Goal: Information Seeking & Learning: Find specific fact

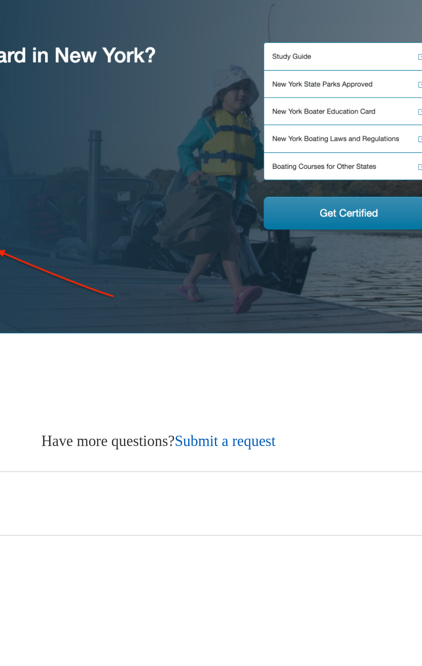
scroll to position [69, 0]
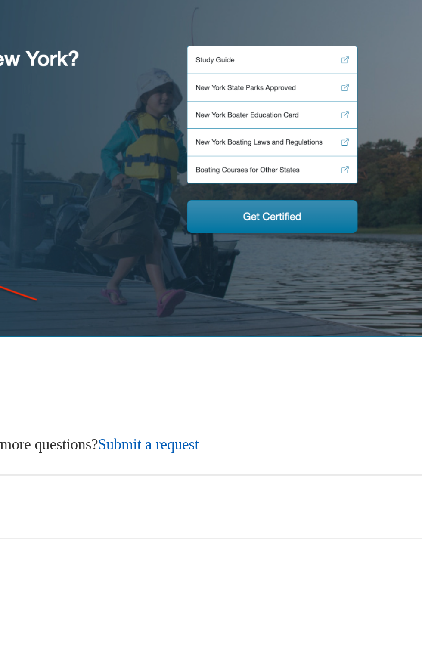
click at [308, 387] on img at bounding box center [211, 326] width 380 height 200
click at [311, 384] on img at bounding box center [211, 326] width 380 height 200
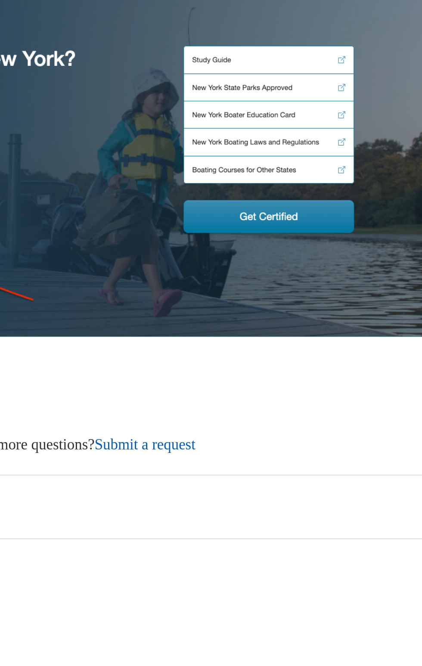
click at [301, 386] on img at bounding box center [211, 326] width 380 height 200
click at [304, 385] on img at bounding box center [211, 326] width 380 height 200
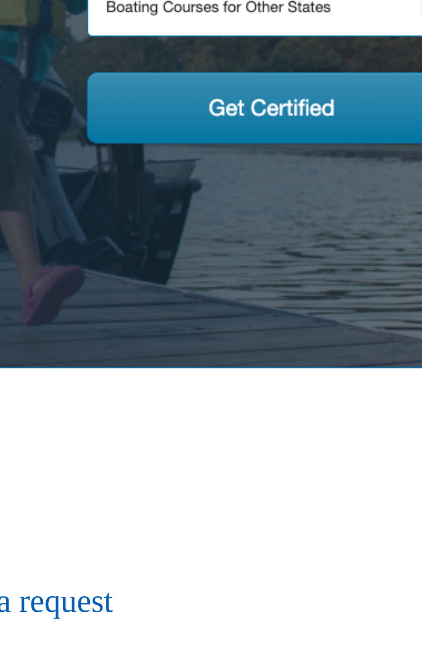
click at [300, 380] on img at bounding box center [211, 326] width 380 height 200
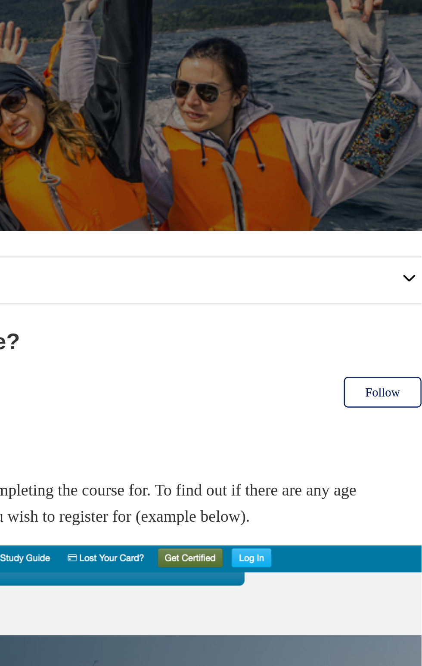
scroll to position [0, 0]
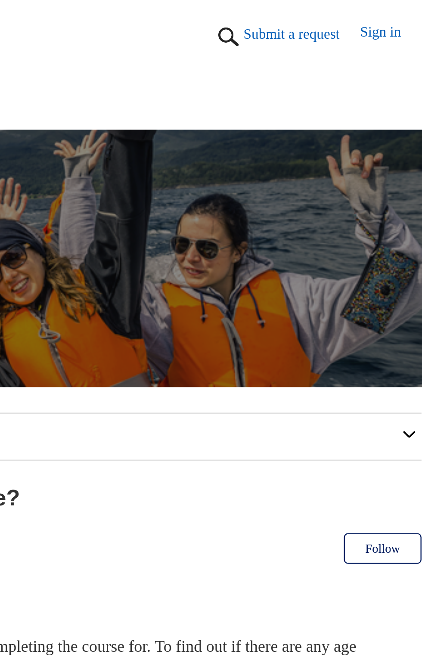
click at [383, 13] on link "Sign in" at bounding box center [388, 15] width 26 height 13
